Goal: Complete application form

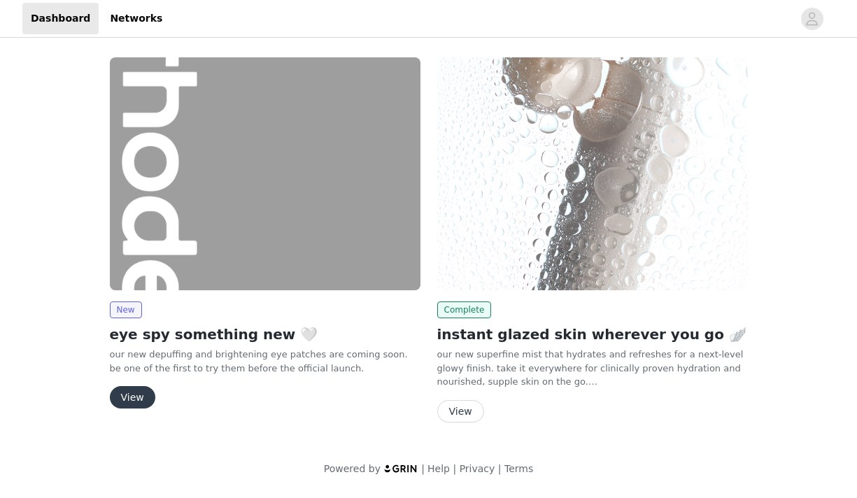
click at [137, 393] on button "View" at bounding box center [132, 397] width 45 height 22
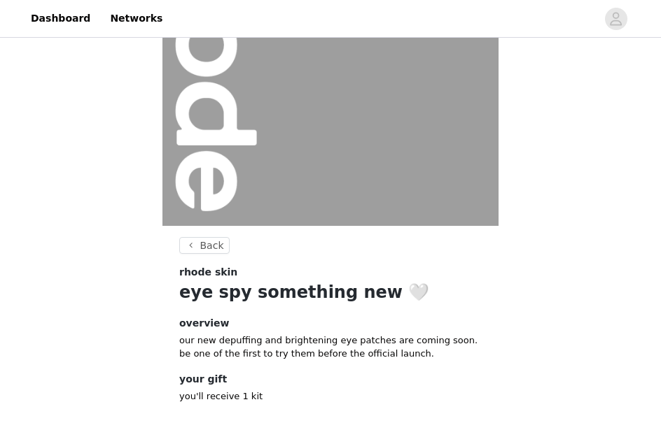
scroll to position [226, 0]
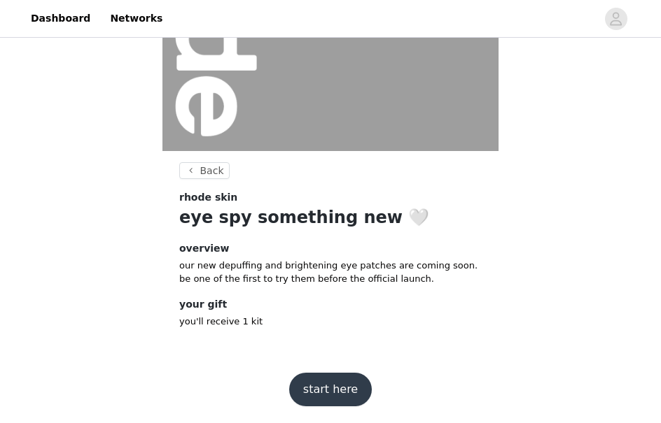
click at [330, 390] on button "start here" at bounding box center [330, 390] width 83 height 34
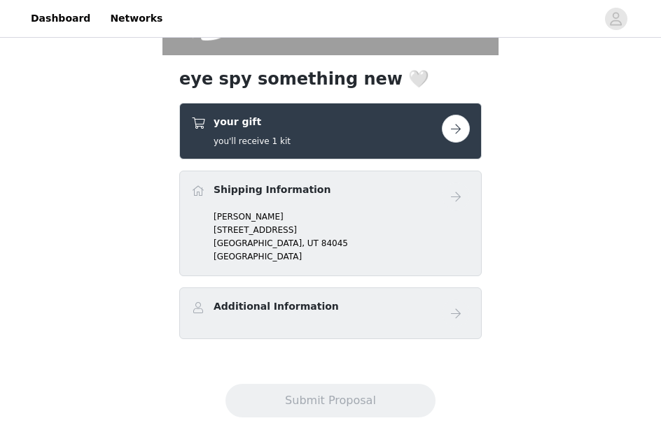
scroll to position [340, 0]
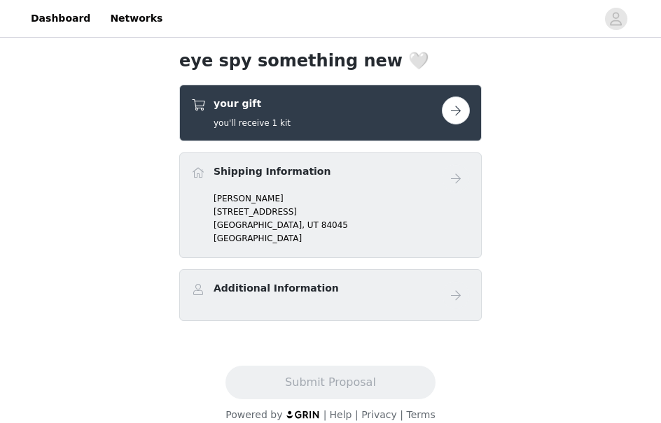
click at [381, 245] on div "Shipping Information Sabriena Abrre [STREET_ADDRESS]" at bounding box center [330, 206] width 302 height 106
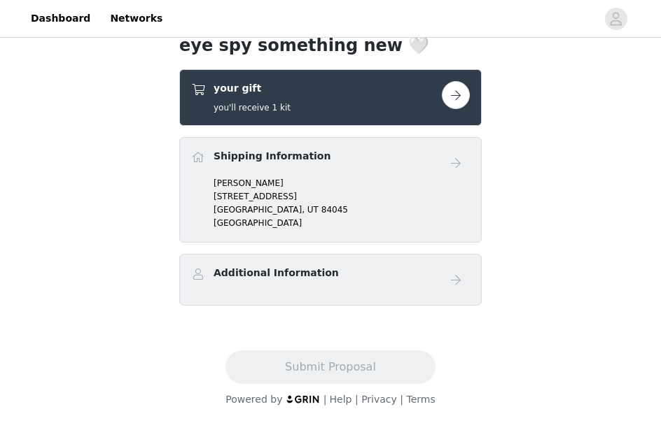
click at [454, 97] on button "button" at bounding box center [456, 95] width 28 height 28
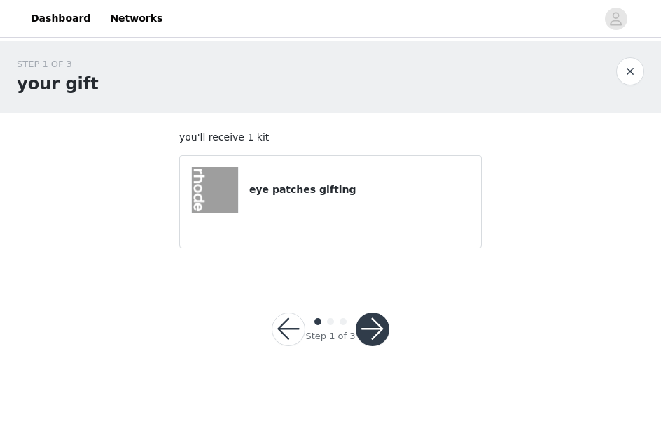
click at [353, 190] on h4 "eye patches gifting" at bounding box center [359, 190] width 220 height 15
click at [362, 327] on button "button" at bounding box center [372, 330] width 34 height 34
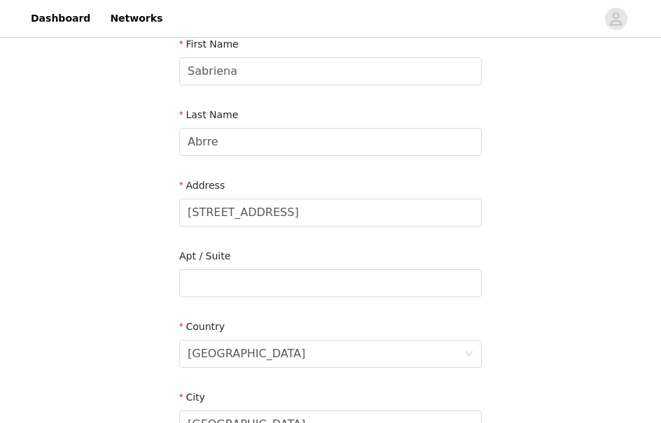
scroll to position [530, 0]
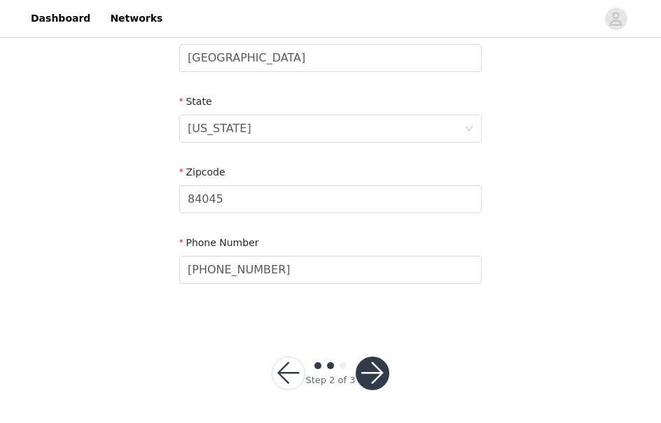
click at [364, 371] on button "button" at bounding box center [372, 374] width 34 height 34
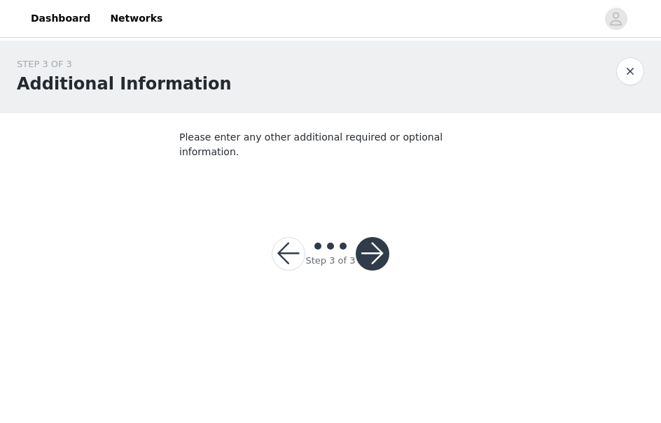
click at [377, 237] on button "button" at bounding box center [372, 254] width 34 height 34
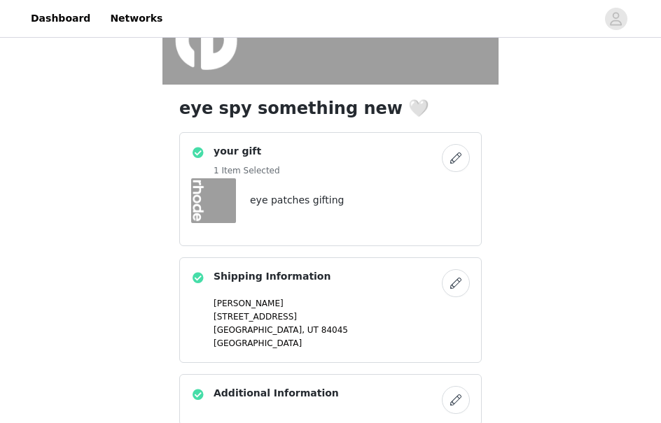
scroll to position [413, 0]
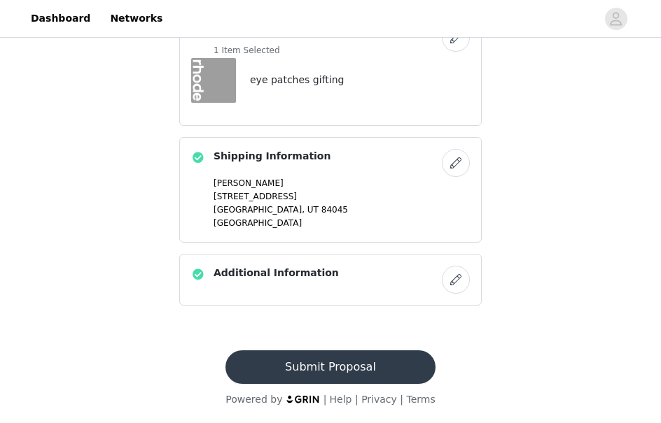
click at [366, 362] on button "Submit Proposal" at bounding box center [329, 368] width 209 height 34
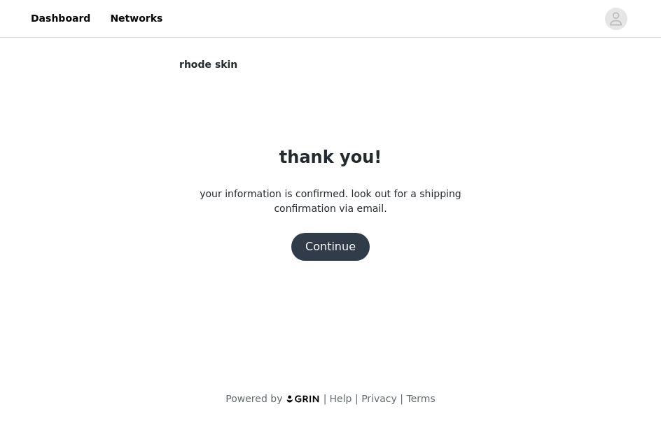
scroll to position [0, 0]
click at [319, 239] on button "Continue" at bounding box center [330, 247] width 78 height 28
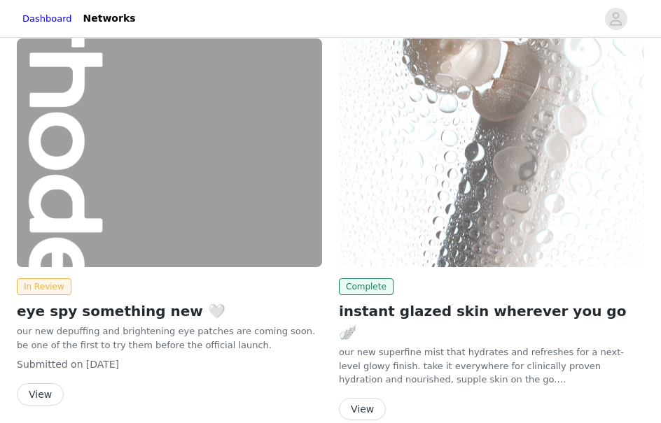
scroll to position [24, 0]
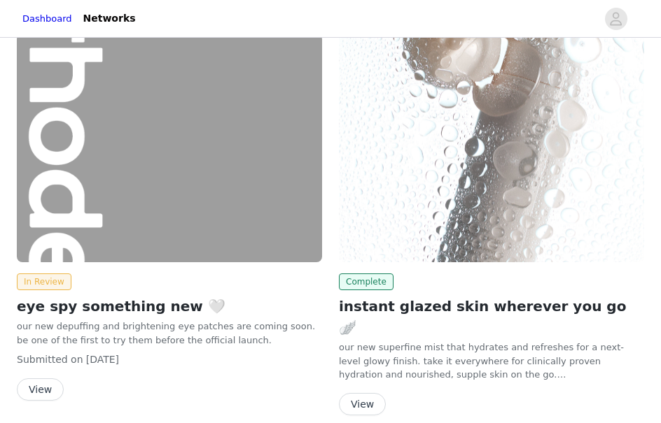
click at [367, 393] on button "View" at bounding box center [362, 404] width 47 height 22
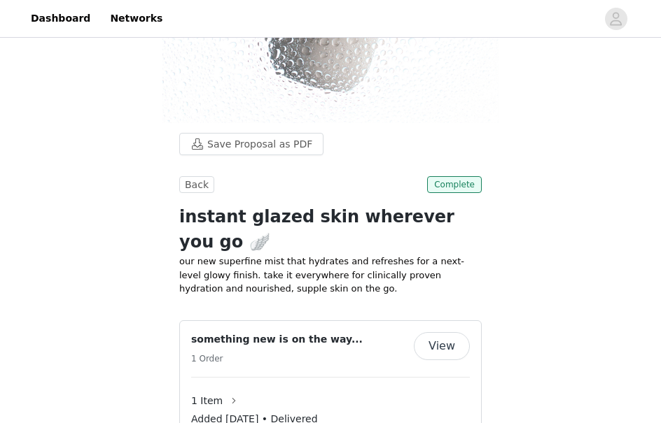
scroll to position [338, 0]
click at [442, 188] on span "Complete" at bounding box center [454, 184] width 55 height 17
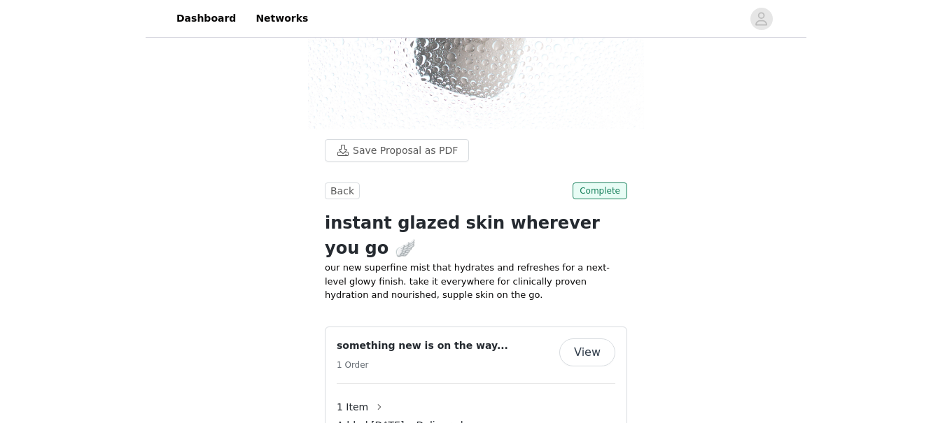
scroll to position [330, 0]
